Goal: Information Seeking & Learning: Understand process/instructions

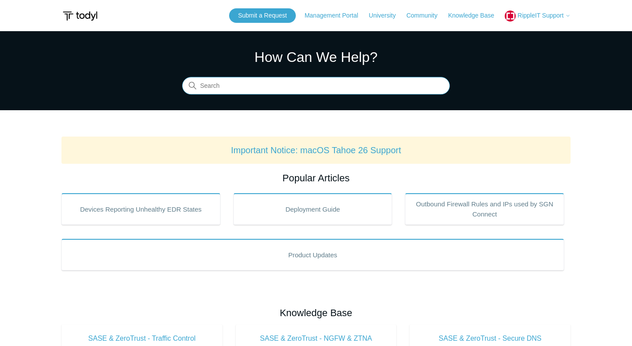
click at [230, 88] on input "Search" at bounding box center [316, 86] width 268 height 18
type input "command line uninstall"
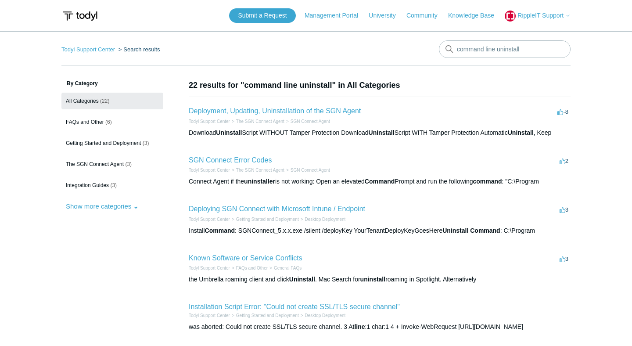
click at [248, 107] on link "Deployment, Updating, Uninstallation of the SGN Agent" at bounding box center [275, 110] width 172 height 7
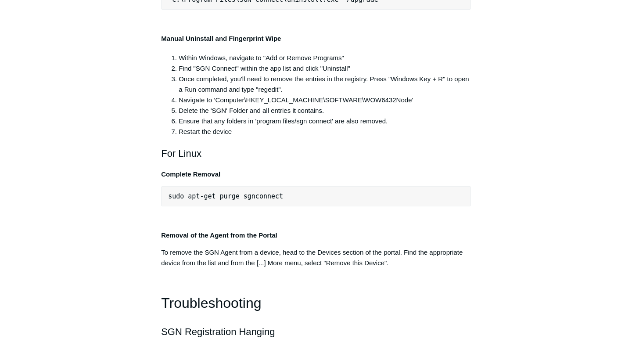
scroll to position [1776, 0]
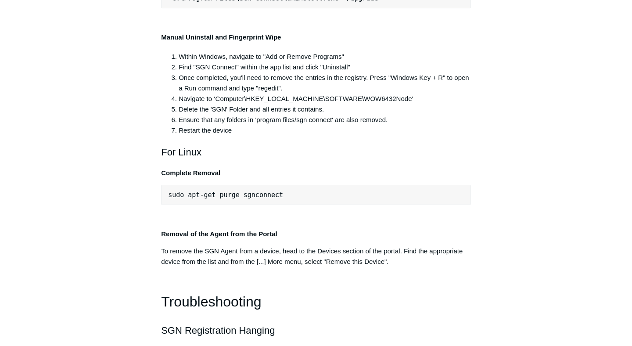
copy div ""C:\Program Files\SGN Connect\uninstall.exe""
